Goal: Information Seeking & Learning: Find specific fact

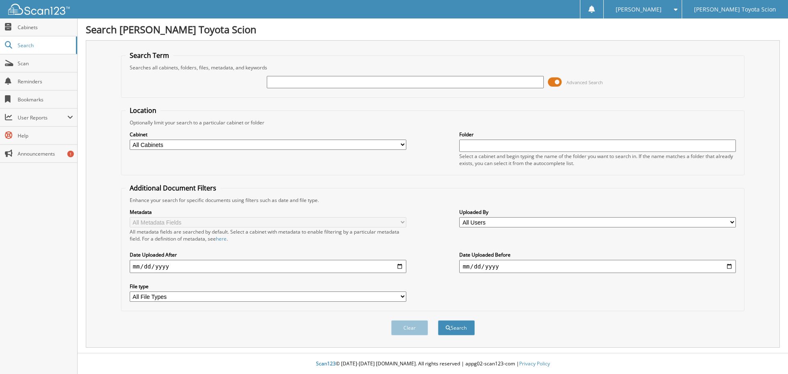
click at [436, 80] on input "text" at bounding box center [405, 82] width 277 height 12
type input "811506"
click at [438, 320] on button "Search" at bounding box center [456, 327] width 37 height 15
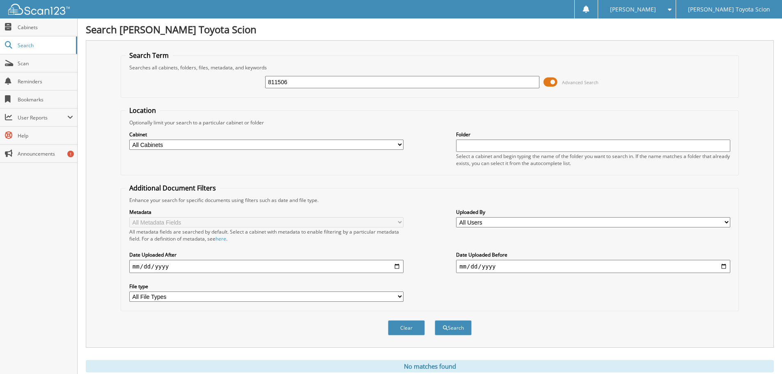
scroll to position [28, 0]
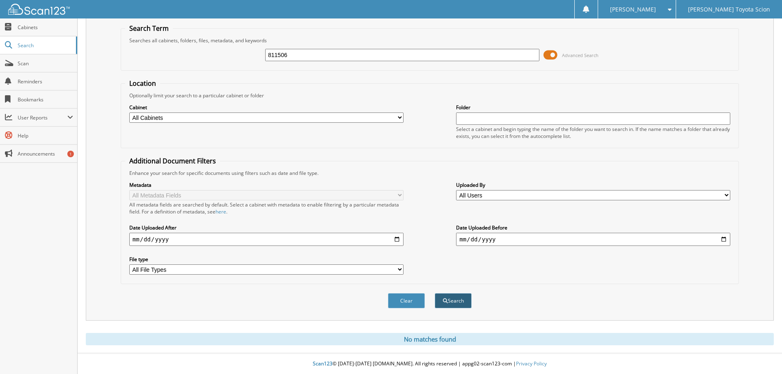
click at [455, 306] on button "Search" at bounding box center [453, 300] width 37 height 15
